Goal: Find specific page/section: Find specific page/section

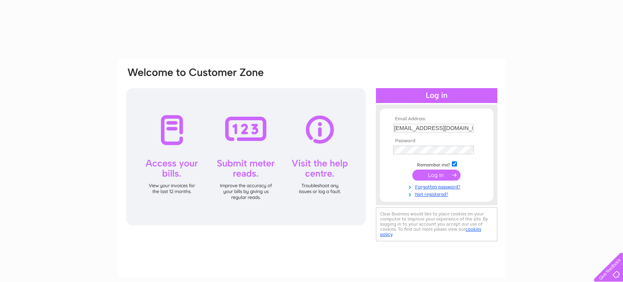
click at [435, 172] on input "submit" at bounding box center [437, 175] width 48 height 11
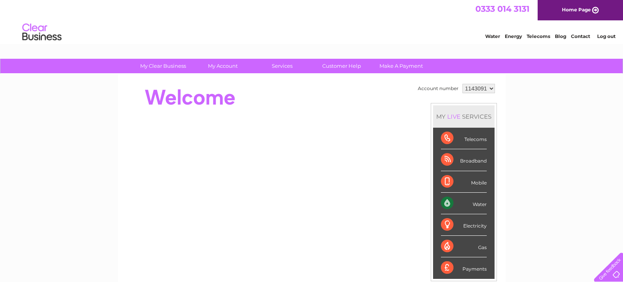
click at [481, 204] on div "Water" at bounding box center [464, 204] width 46 height 22
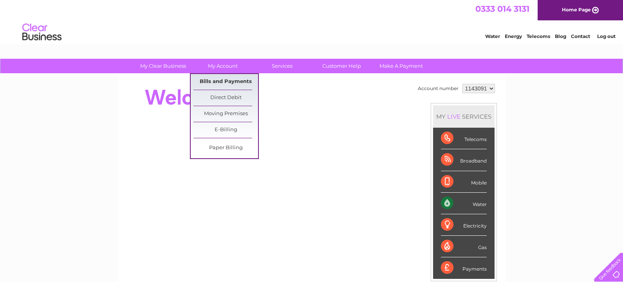
click at [227, 79] on link "Bills and Payments" at bounding box center [226, 82] width 65 height 16
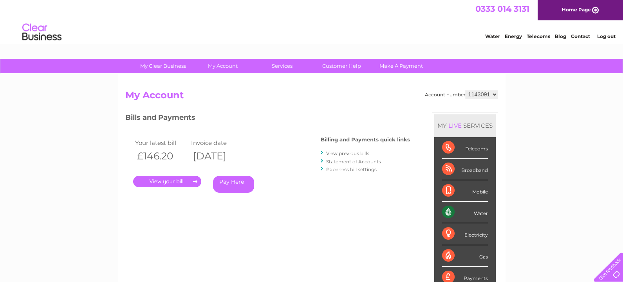
click at [181, 178] on link "." at bounding box center [167, 181] width 68 height 11
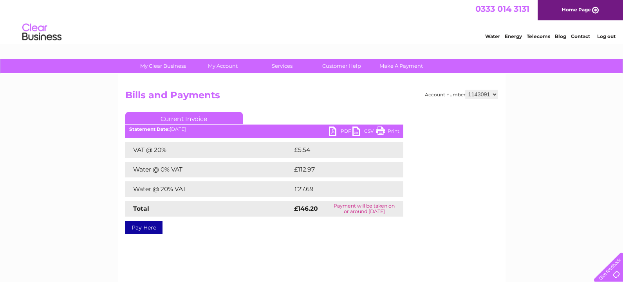
click at [342, 129] on link "PDF" at bounding box center [341, 132] width 24 height 11
